Goal: Task Accomplishment & Management: Use online tool/utility

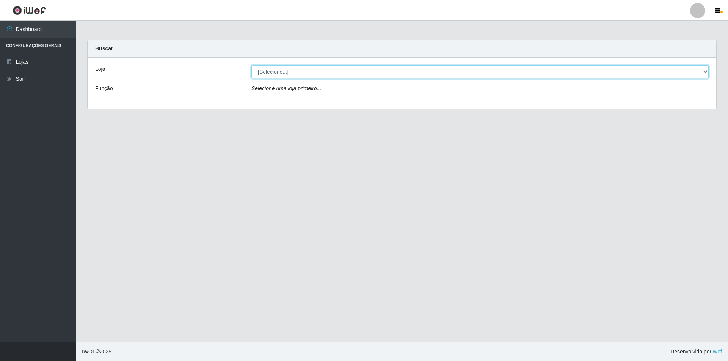
click at [311, 70] on select "[Selecione...] Atacado Vem - [STREET_ADDRESS]" at bounding box center [479, 71] width 457 height 13
select select "449"
click at [251, 65] on select "[Selecione...] Atacado Vem - [STREET_ADDRESS]" at bounding box center [479, 71] width 457 height 13
click at [329, 72] on select "[Selecione...] Atacado Vem - [STREET_ADDRESS]" at bounding box center [479, 71] width 457 height 13
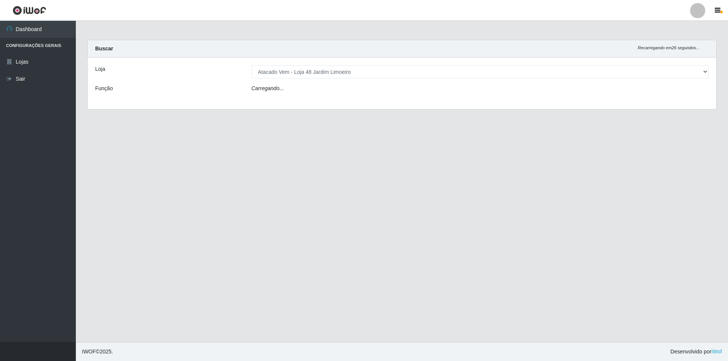
click at [330, 100] on div "Loja [Selecione...] Atacado Vem - Loja 48 Jardim Limoeiro Função Carregando..." at bounding box center [402, 84] width 628 height 52
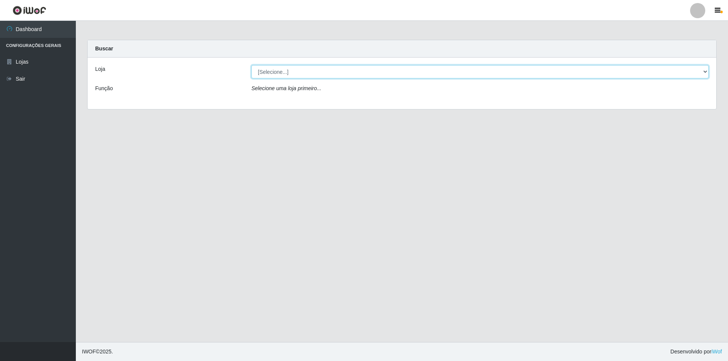
click at [307, 75] on select "[Selecione...] Atacado Vem - [STREET_ADDRESS]" at bounding box center [479, 71] width 457 height 13
select select "449"
click at [251, 65] on select "[Selecione...] Atacado Vem - [STREET_ADDRESS]" at bounding box center [479, 71] width 457 height 13
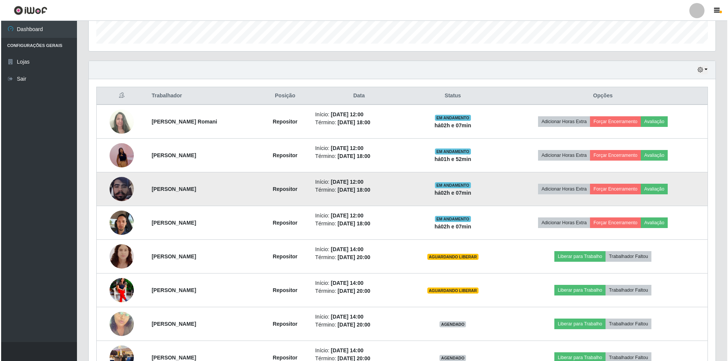
scroll to position [277, 0]
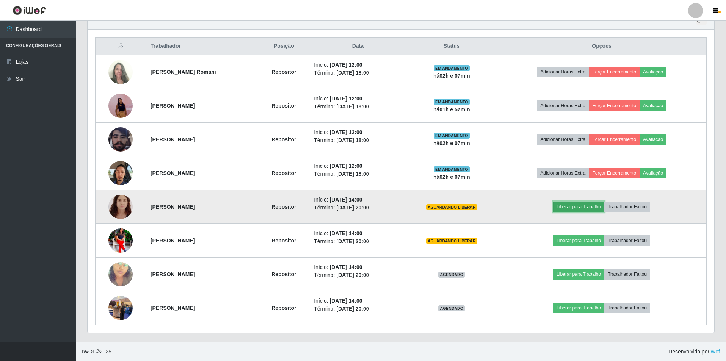
click at [572, 204] on button "Liberar para Trabalho" at bounding box center [578, 207] width 51 height 11
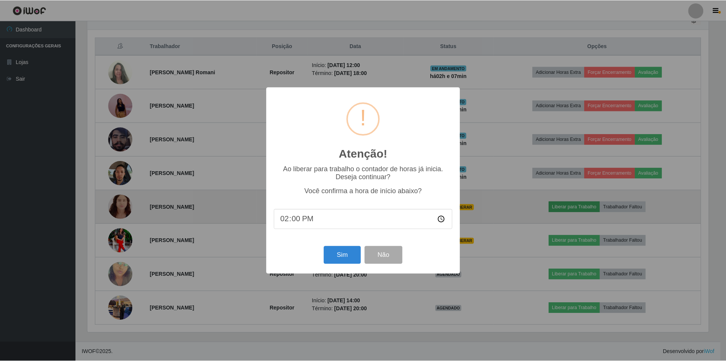
scroll to position [157, 623]
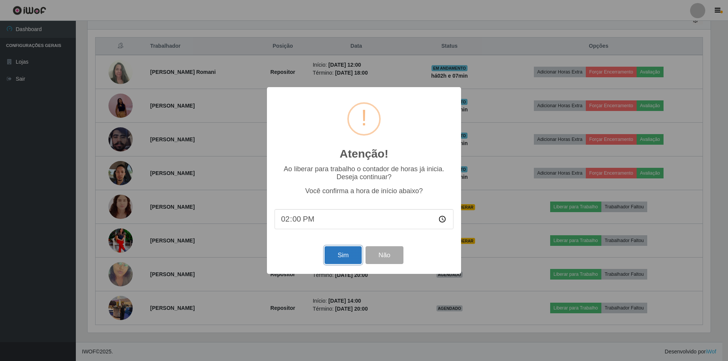
click at [341, 255] on button "Sim" at bounding box center [342, 255] width 37 height 18
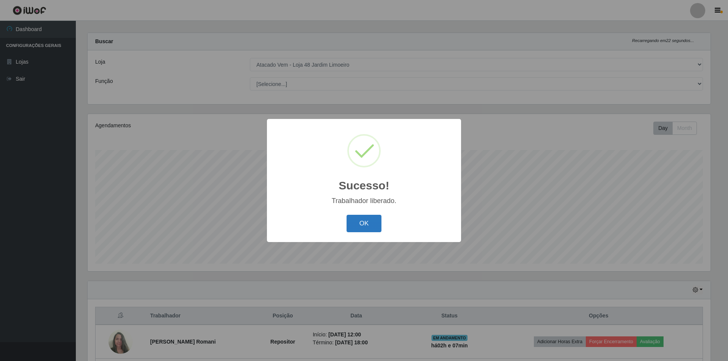
click at [362, 229] on button "OK" at bounding box center [363, 224] width 35 height 18
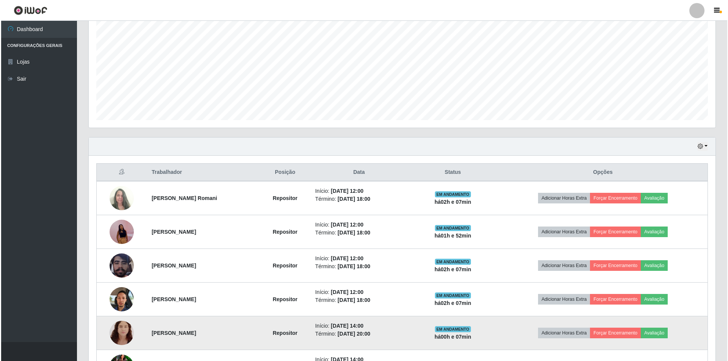
scroll to position [235, 0]
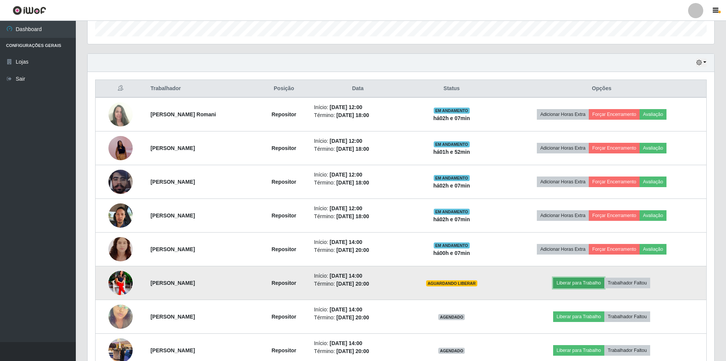
click at [583, 284] on button "Liberar para Trabalho" at bounding box center [578, 283] width 51 height 11
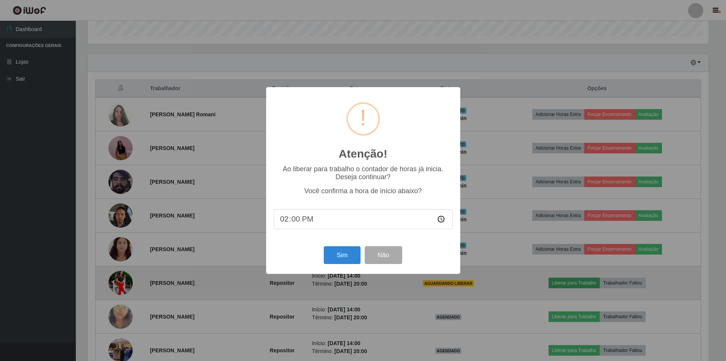
scroll to position [157, 623]
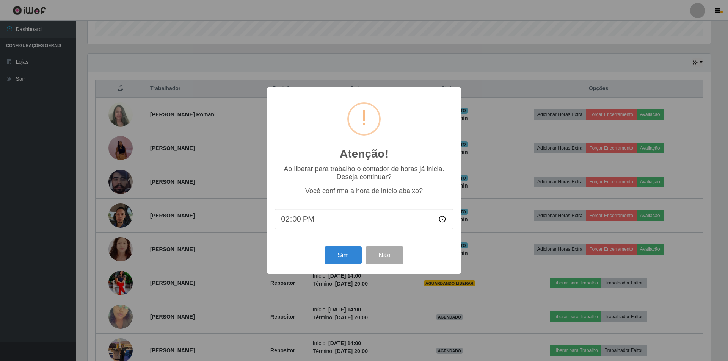
click at [310, 219] on input "14:00" at bounding box center [363, 219] width 179 height 20
click at [298, 224] on input "14:00" at bounding box center [363, 219] width 179 height 20
type input "14:07"
click at [341, 259] on button "Sim" at bounding box center [342, 255] width 37 height 18
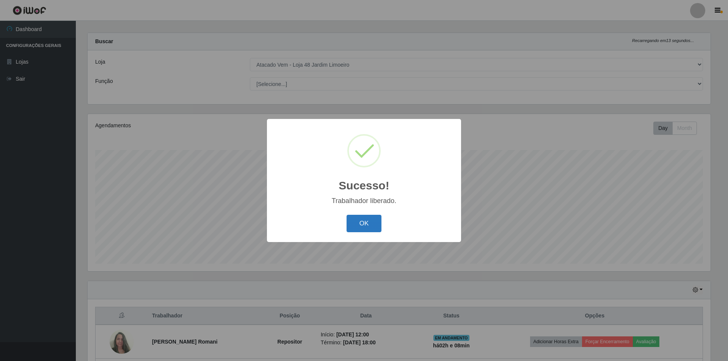
click at [363, 224] on button "OK" at bounding box center [363, 224] width 35 height 18
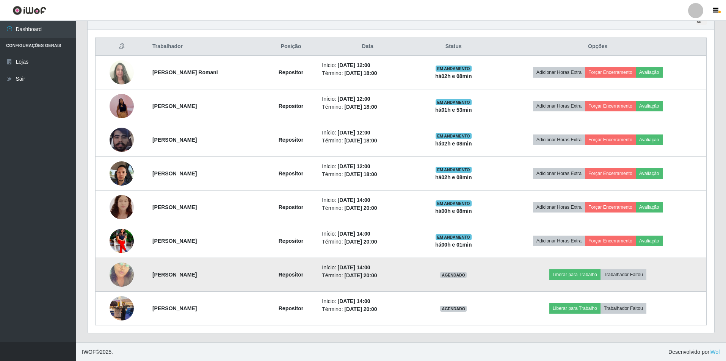
scroll to position [277, 0]
click at [578, 273] on button "Liberar para Trabalho" at bounding box center [574, 274] width 51 height 11
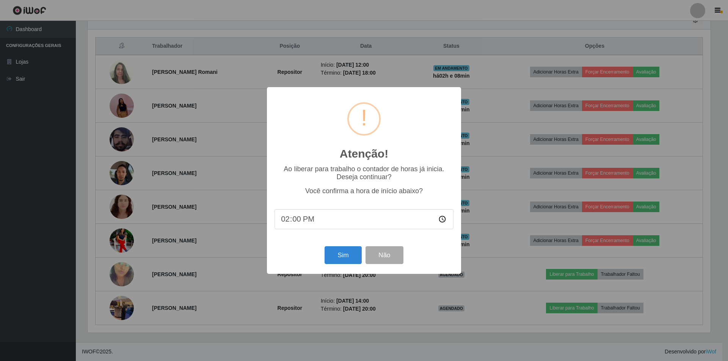
click at [299, 220] on input "14:00" at bounding box center [363, 219] width 179 height 20
type input "14:07"
click at [334, 255] on button "Sim" at bounding box center [342, 255] width 37 height 18
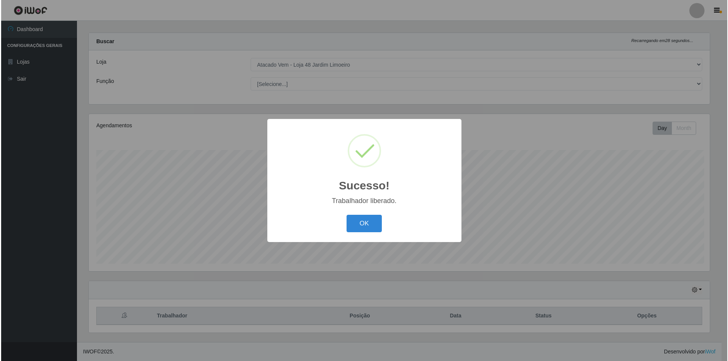
scroll to position [0, 0]
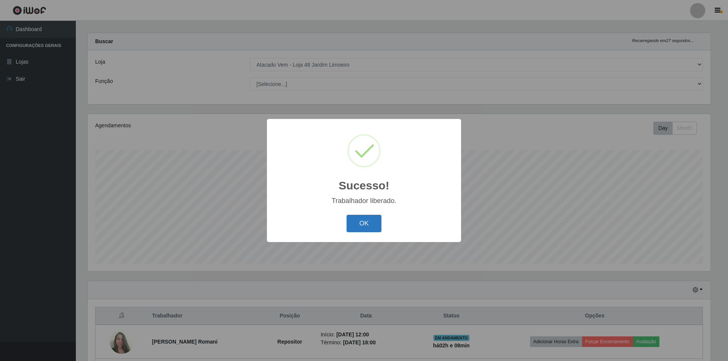
click at [348, 221] on button "OK" at bounding box center [363, 224] width 35 height 18
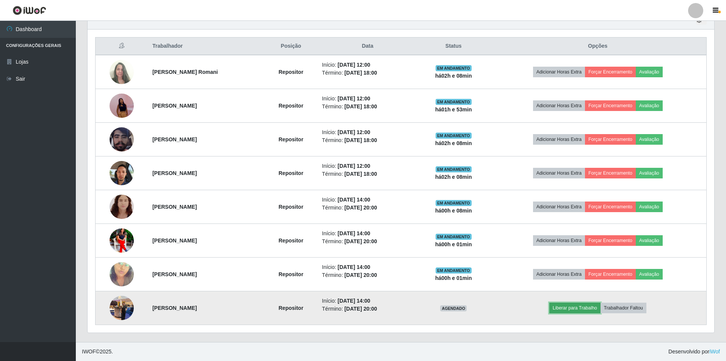
click at [584, 311] on button "Liberar para Trabalho" at bounding box center [574, 308] width 51 height 11
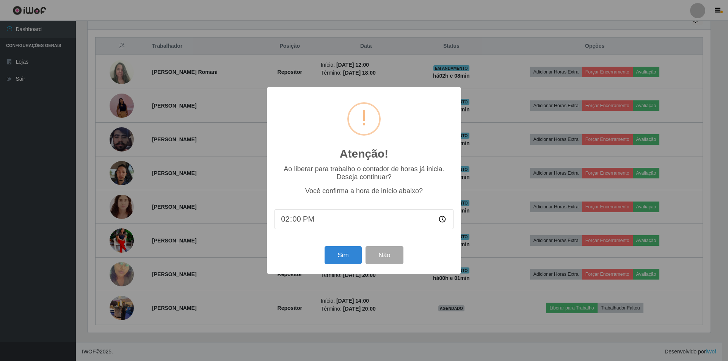
click at [298, 224] on input "14:00" at bounding box center [363, 219] width 179 height 20
type input "14:07"
click at [342, 258] on button "Sim" at bounding box center [342, 255] width 37 height 18
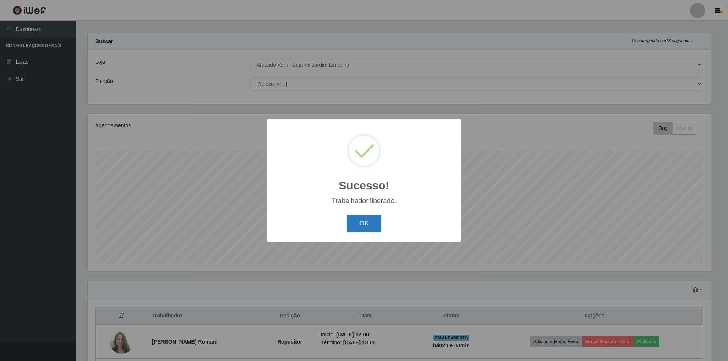
click at [351, 222] on button "OK" at bounding box center [363, 224] width 35 height 18
